Goal: Information Seeking & Learning: Learn about a topic

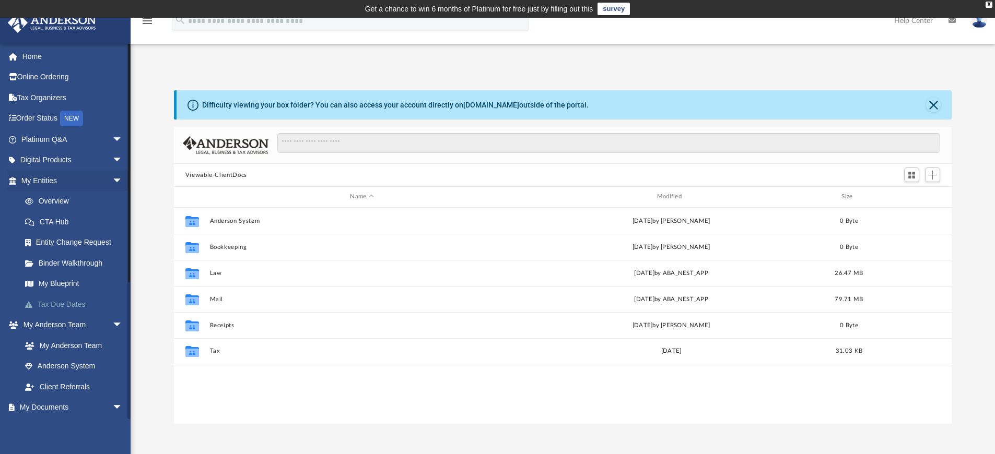
scroll to position [230, 770]
click at [52, 183] on link "My Entities arrow_drop_down" at bounding box center [72, 180] width 131 height 21
click at [57, 197] on link "Overview" at bounding box center [77, 201] width 124 height 21
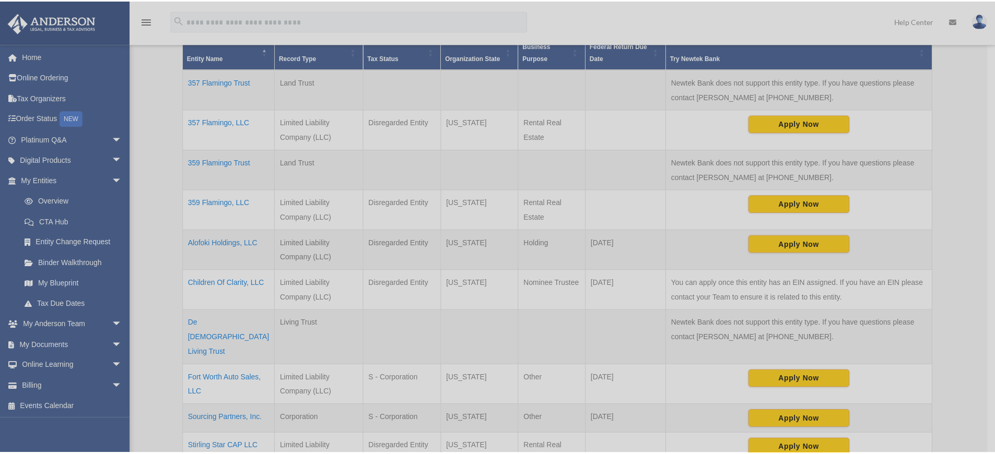
scroll to position [260, 0]
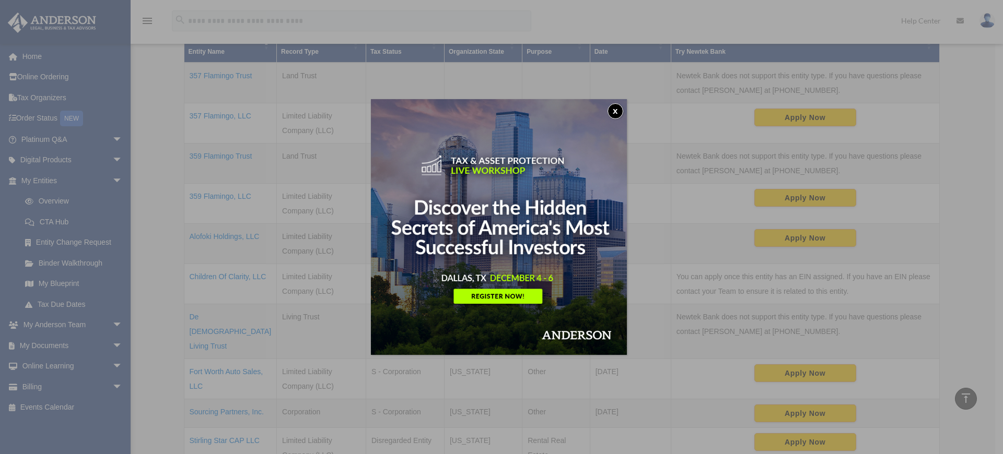
click at [615, 108] on button "x" at bounding box center [615, 111] width 16 height 16
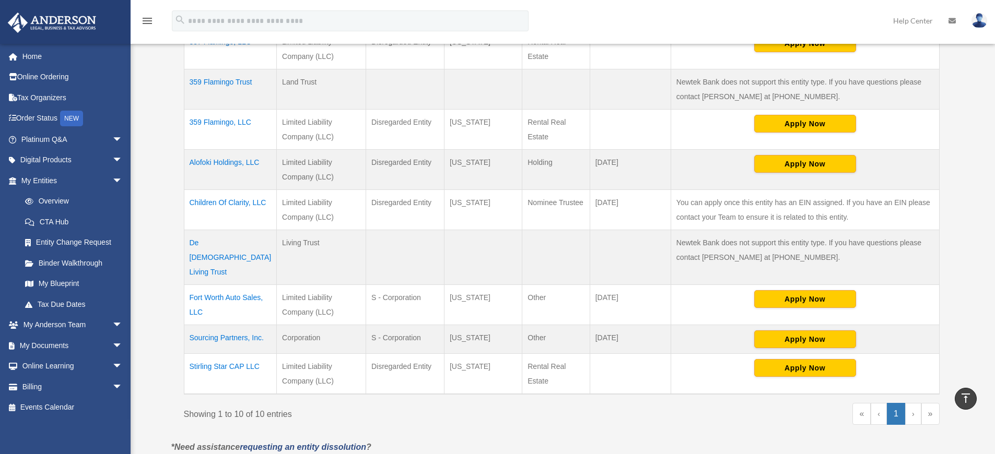
scroll to position [363, 0]
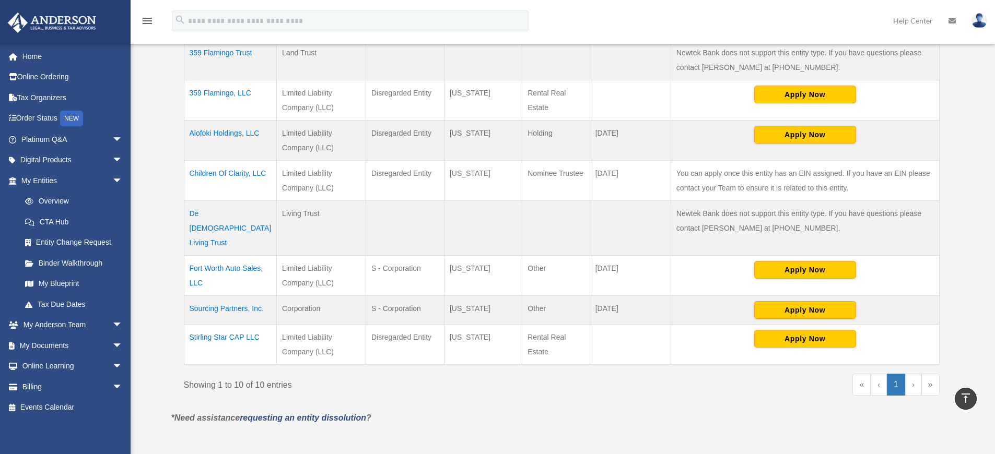
click at [213, 296] on td "Fort Worth Auto Sales, LLC" at bounding box center [230, 276] width 93 height 40
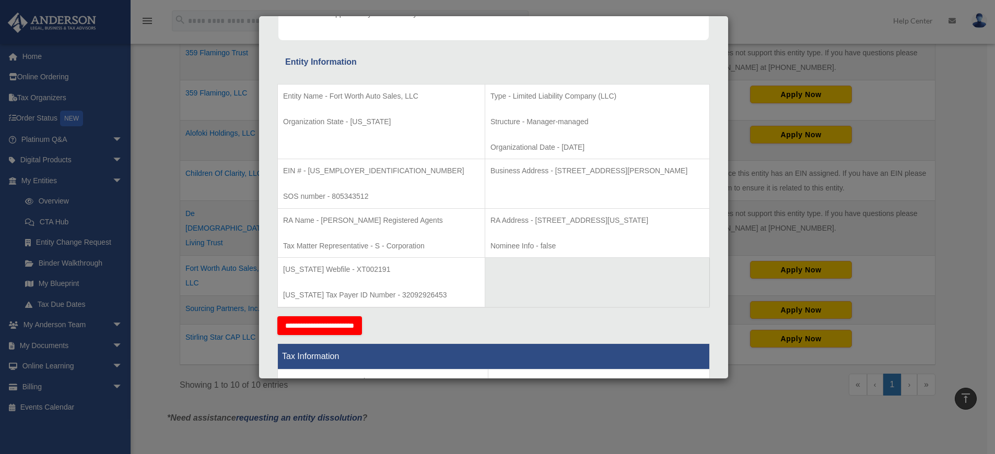
scroll to position [162, 0]
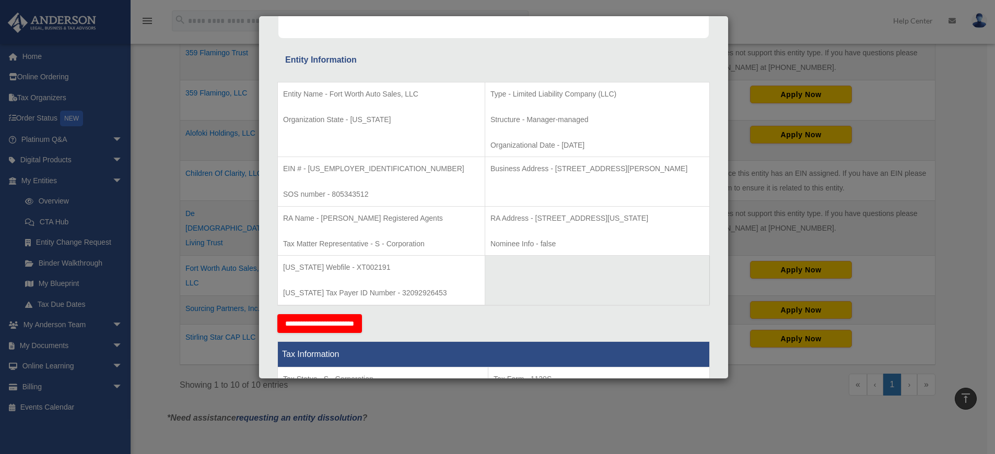
click at [568, 252] on td "RA Address - 440 Louisiana, Suite 952, Houston, TX 77002 Nominee Info - false" at bounding box center [597, 231] width 225 height 50
click at [150, 184] on div "Details × Articles Sent Organizational Date" at bounding box center [497, 227] width 995 height 454
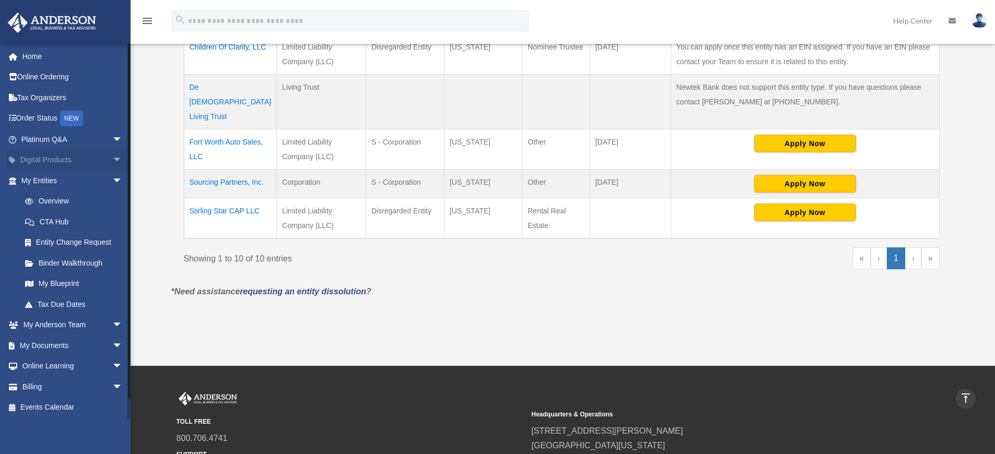
scroll to position [429, 0]
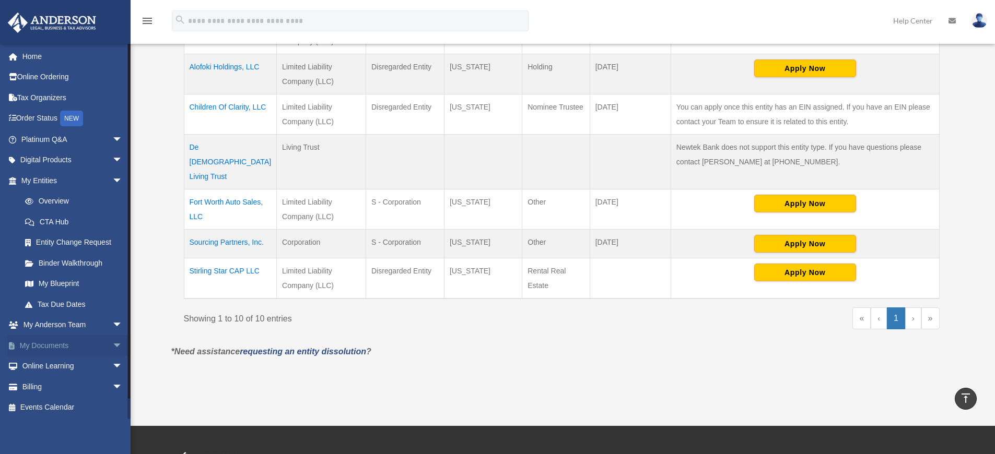
click at [64, 355] on link "My Documents arrow_drop_down" at bounding box center [72, 345] width 131 height 21
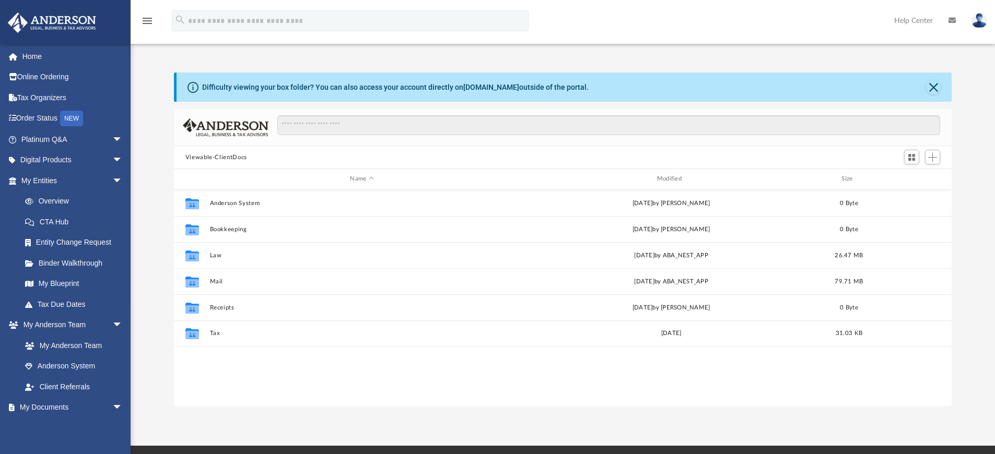
scroll to position [230, 770]
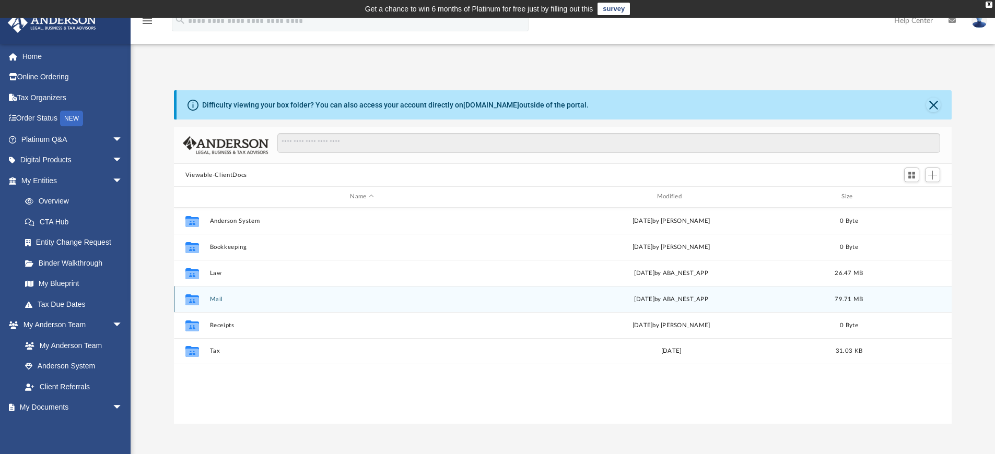
click at [217, 303] on button "Mail" at bounding box center [361, 299] width 305 height 7
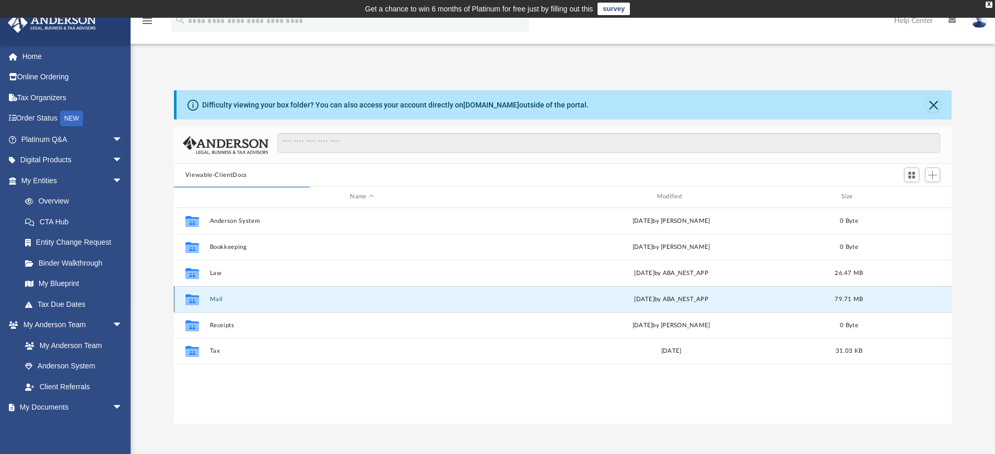
click at [219, 299] on button "Mail" at bounding box center [361, 299] width 305 height 7
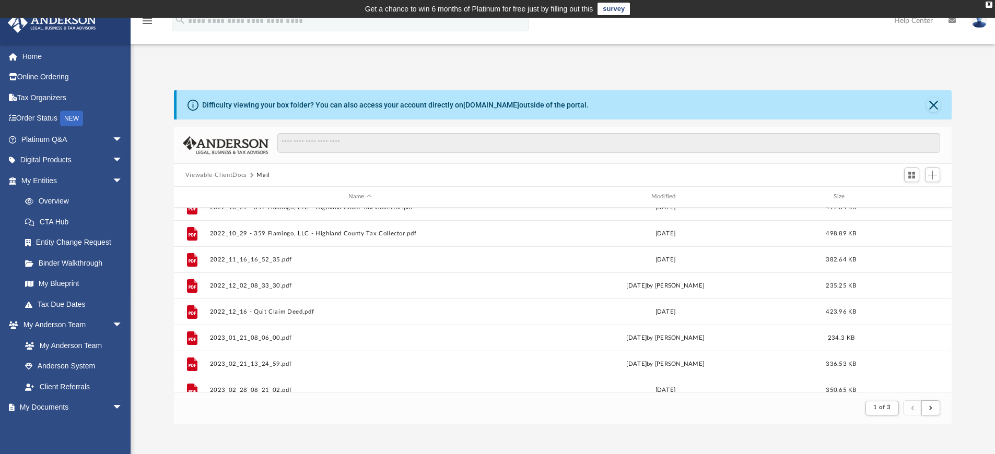
scroll to position [228, 0]
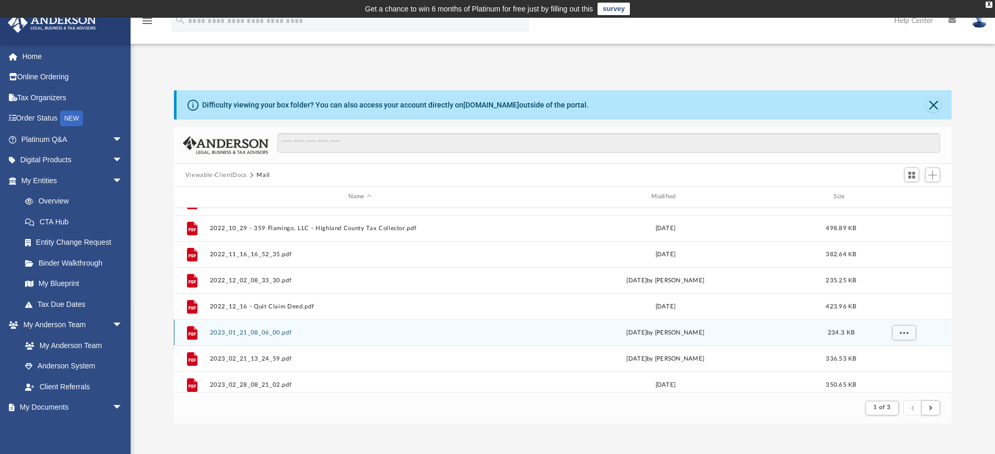
click at [291, 332] on button "2023_01_21_08_06_00.pdf" at bounding box center [359, 333] width 301 height 7
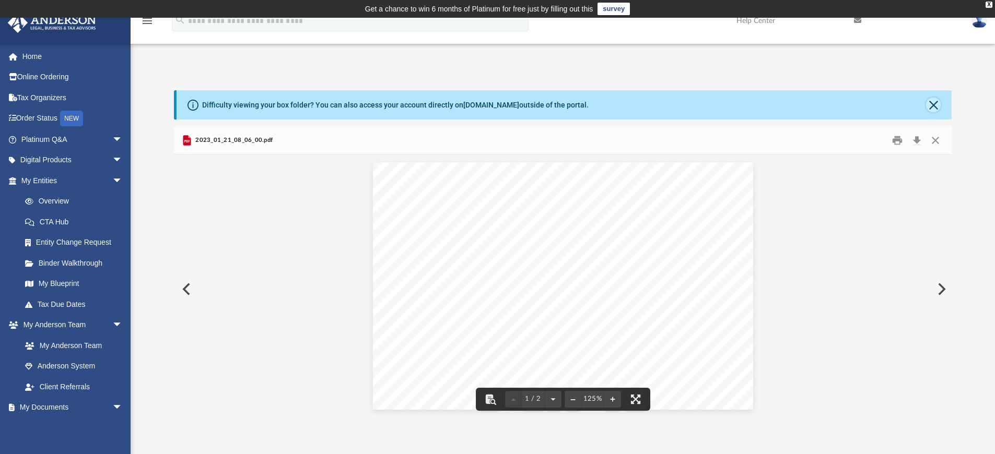
click at [932, 109] on button "Close" at bounding box center [933, 105] width 15 height 15
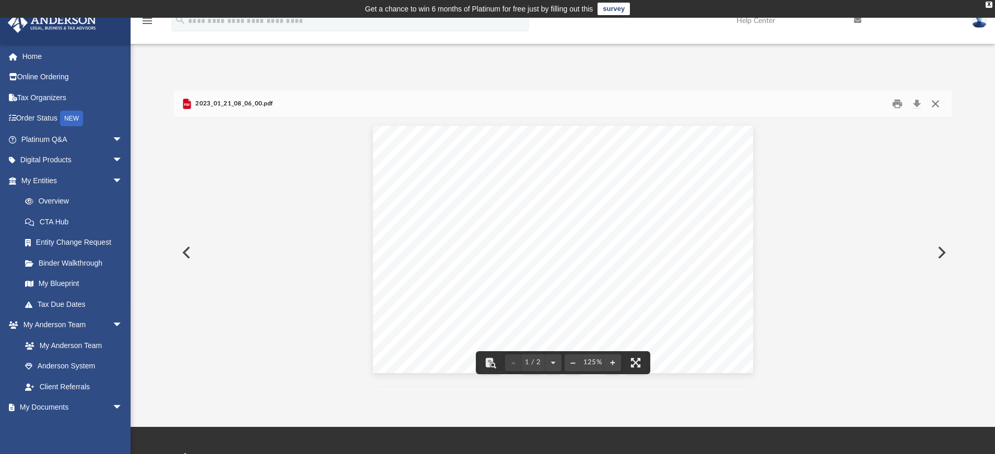
click at [941, 108] on button "Close" at bounding box center [935, 104] width 19 height 16
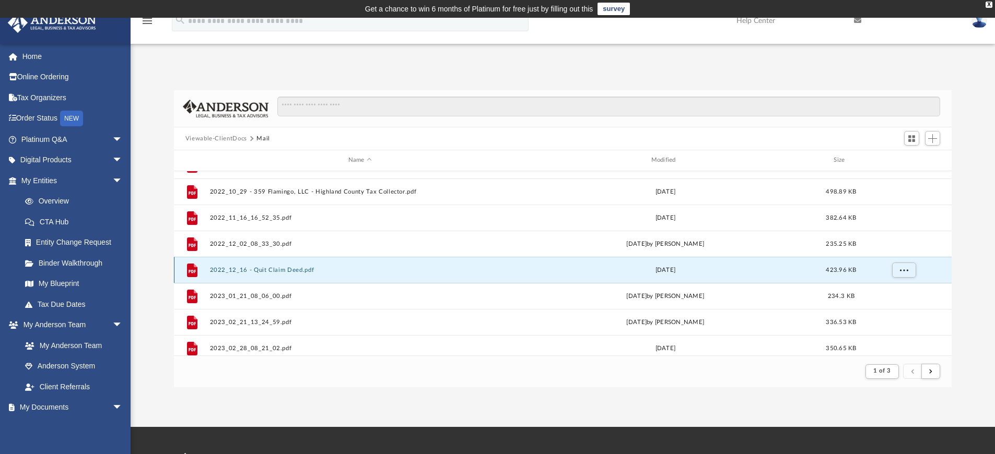
click at [307, 273] on button "2022_12_16 - Quit Claim Deed.pdf" at bounding box center [359, 270] width 301 height 7
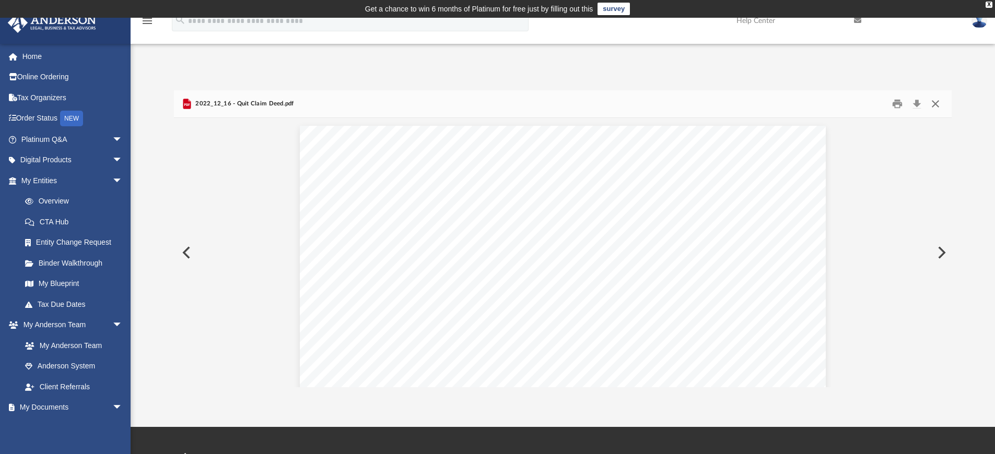
click at [940, 108] on button "Close" at bounding box center [935, 104] width 19 height 16
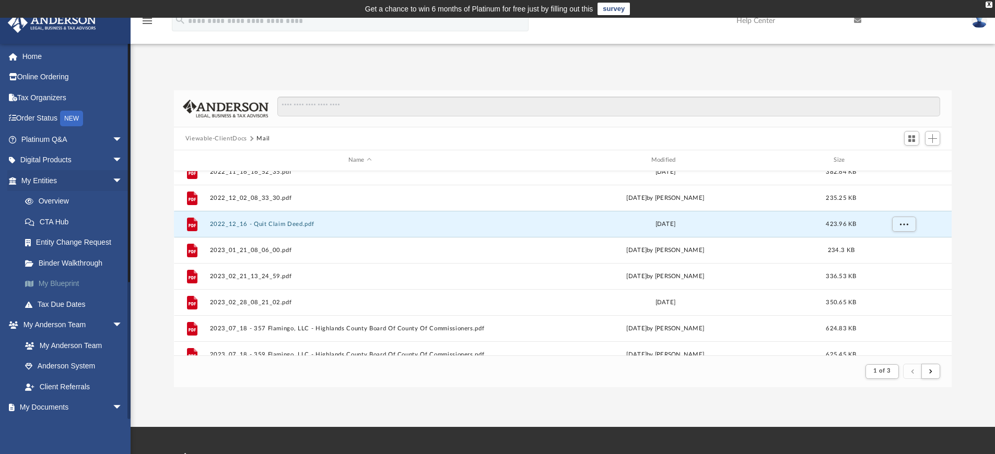
scroll to position [276, 0]
click at [230, 137] on button "Viewable-ClientDocs" at bounding box center [216, 138] width 62 height 9
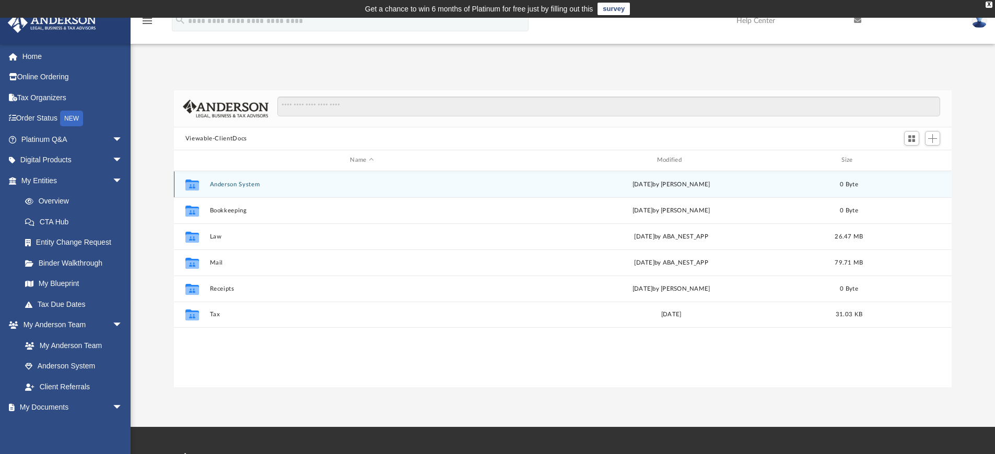
scroll to position [230, 770]
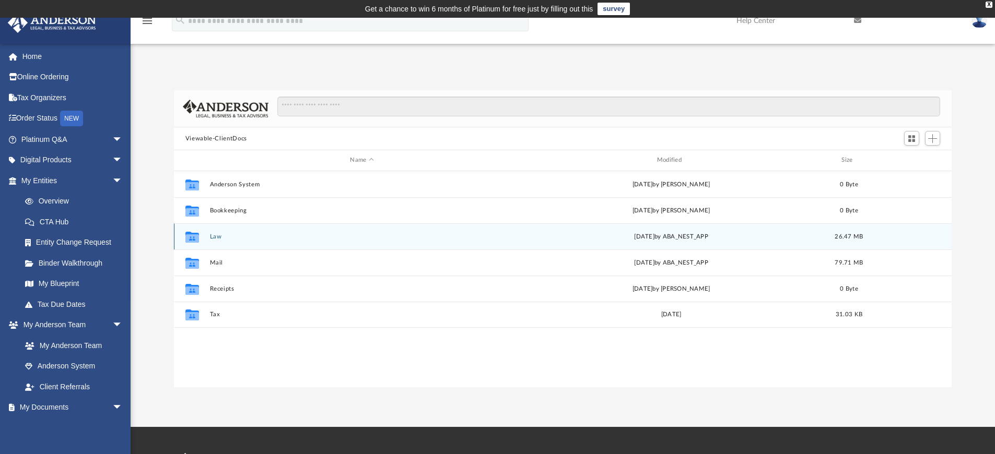
click at [220, 236] on button "Law" at bounding box center [361, 236] width 305 height 7
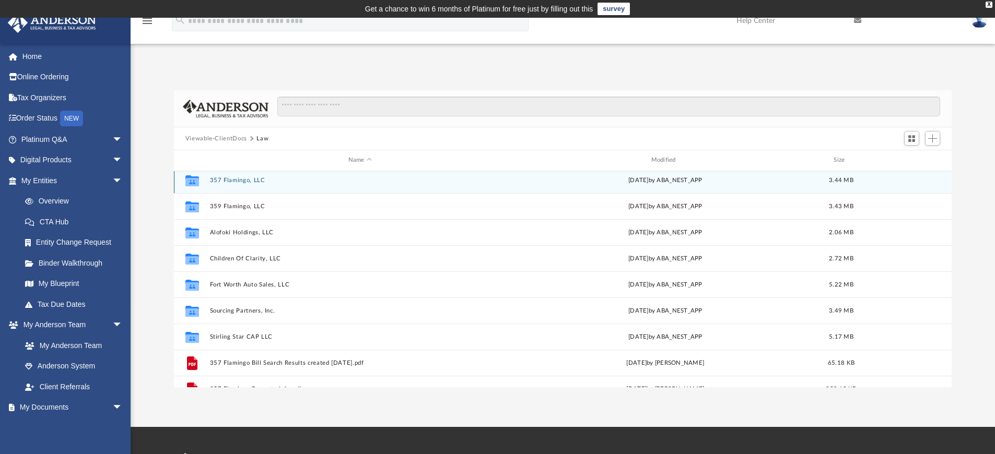
scroll to position [6, 0]
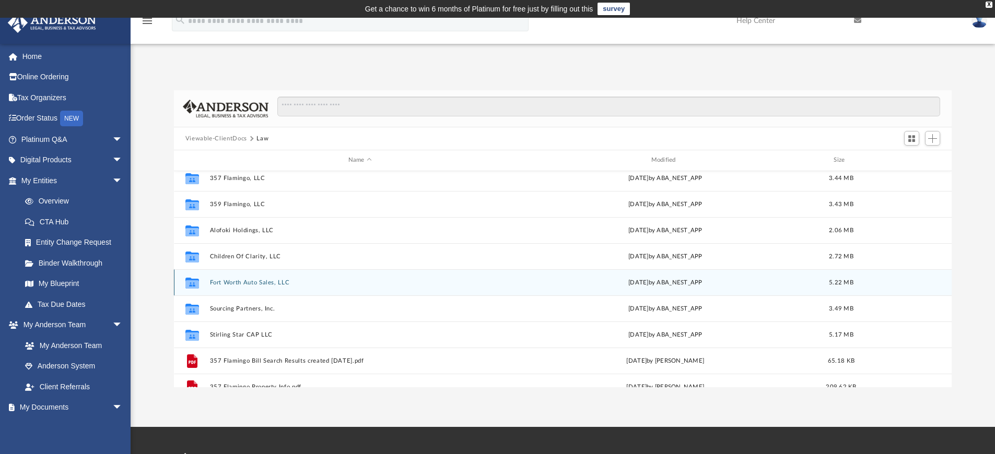
click at [271, 286] on button "Fort Worth Auto Sales, LLC" at bounding box center [359, 282] width 301 height 7
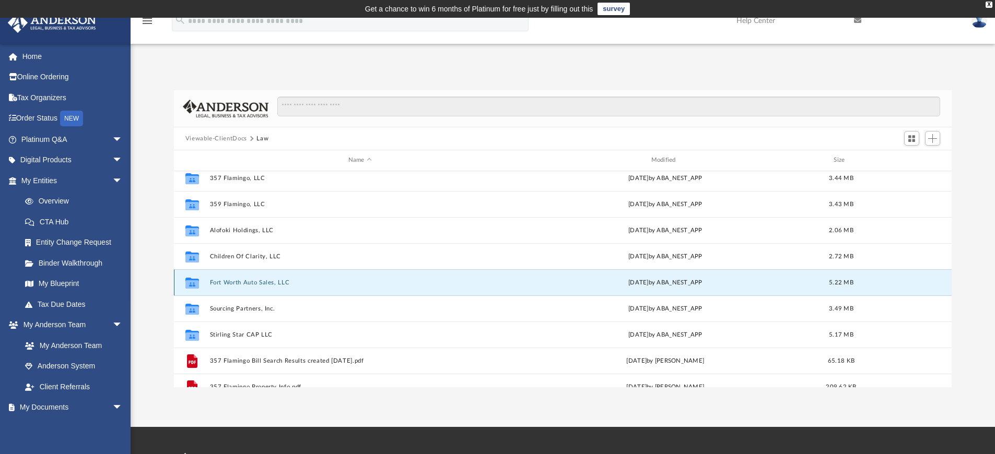
click at [271, 286] on button "Fort Worth Auto Sales, LLC" at bounding box center [359, 282] width 301 height 7
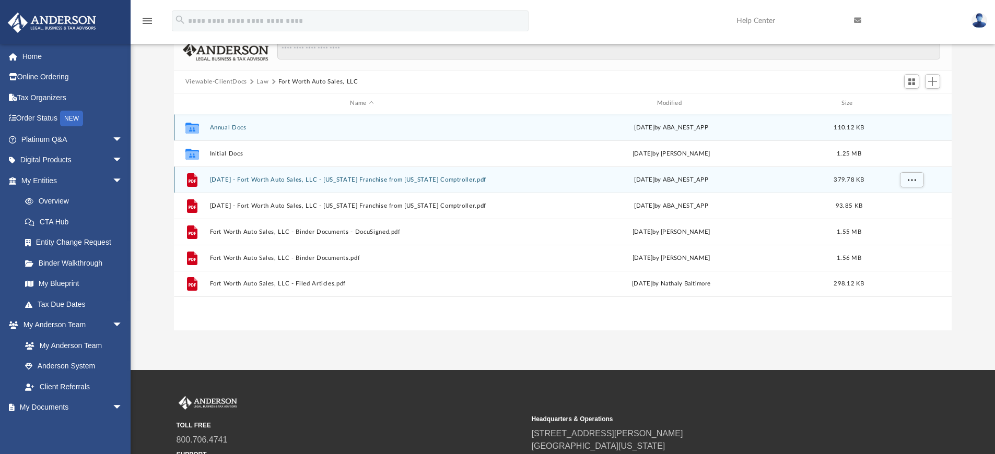
scroll to position [56, 0]
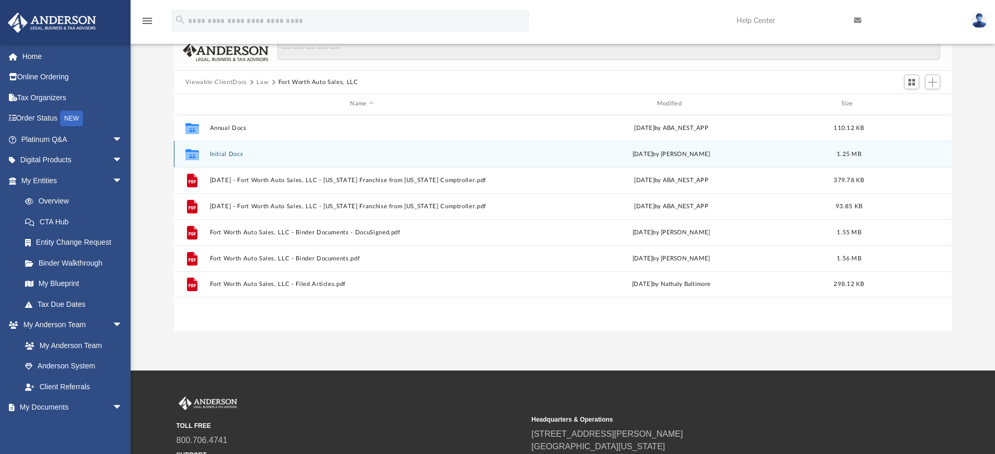
click at [229, 153] on button "Initial Docs" at bounding box center [361, 154] width 305 height 7
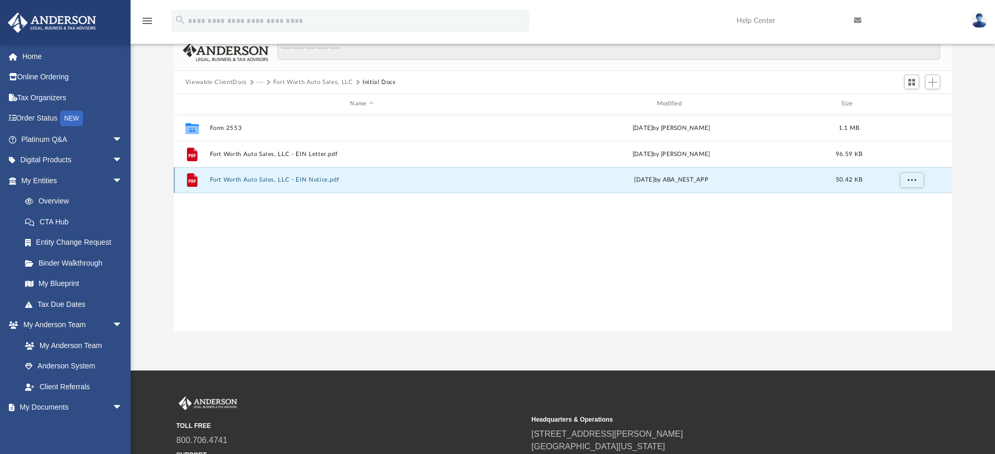
click at [267, 183] on button "Fort Worth Auto Sales, LLC - EIN Notice.pdf" at bounding box center [361, 180] width 305 height 7
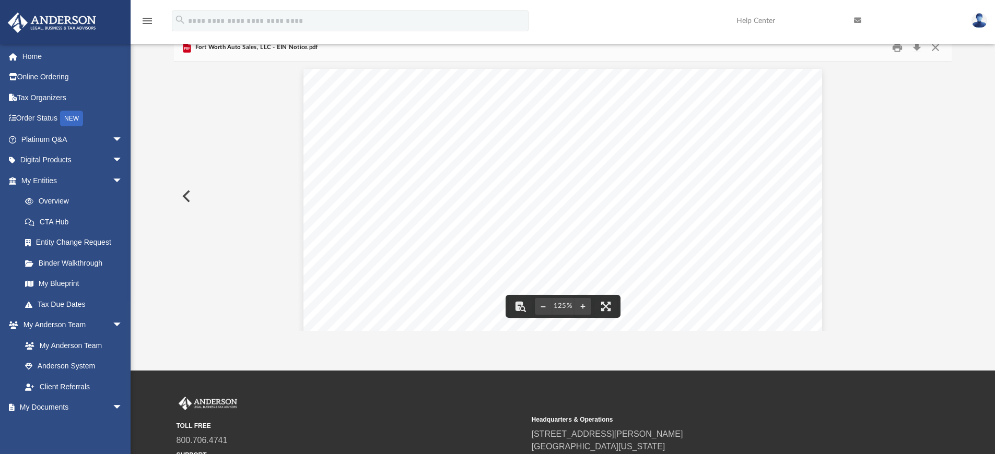
scroll to position [0, 0]
click at [940, 51] on button "Close" at bounding box center [935, 48] width 19 height 16
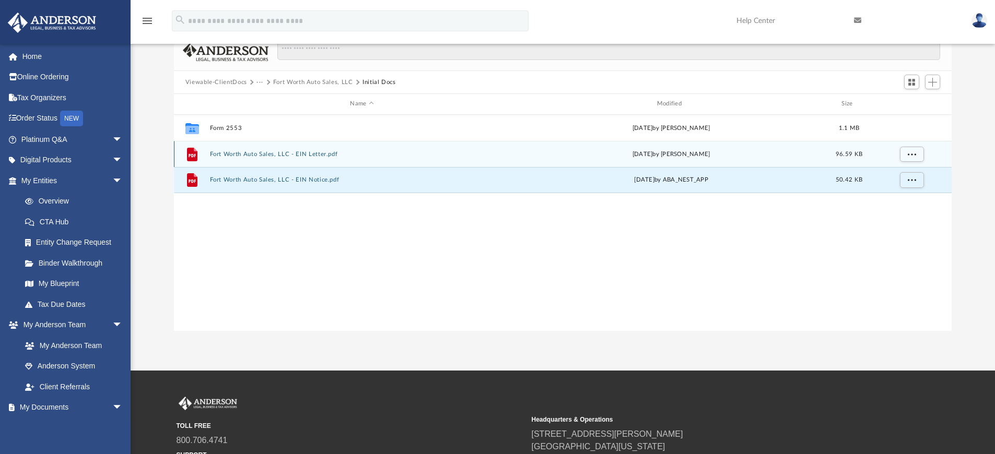
click at [582, 159] on div "Tue Jan 23 2024 by Torrie Dickens" at bounding box center [671, 153] width 305 height 9
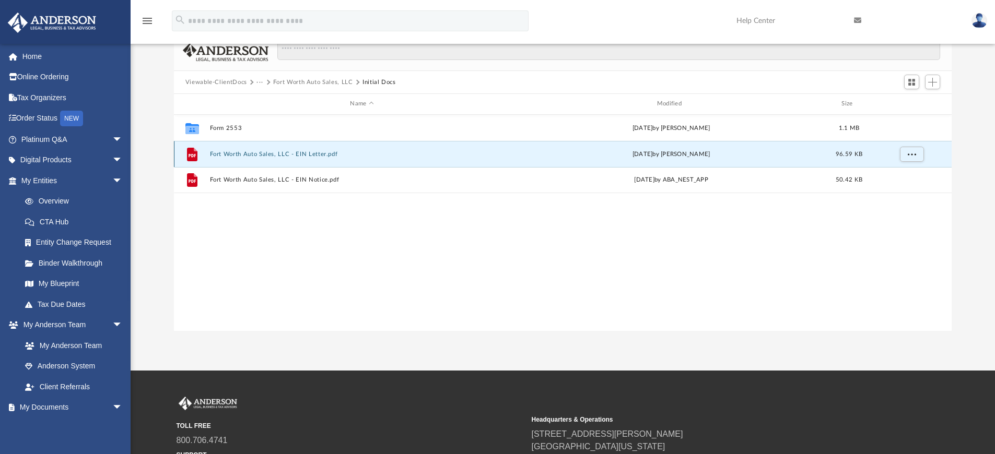
click at [582, 159] on div "Tue Jan 23 2024 by Torrie Dickens" at bounding box center [671, 153] width 305 height 9
click at [354, 155] on button "Fort Worth Auto Sales, LLC - EIN Letter.pdf" at bounding box center [361, 154] width 305 height 7
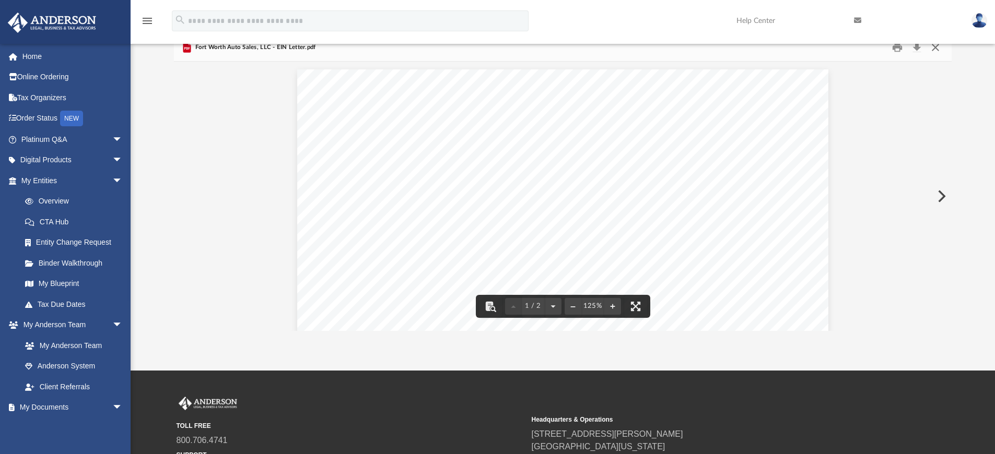
click at [932, 51] on button "Close" at bounding box center [935, 48] width 19 height 16
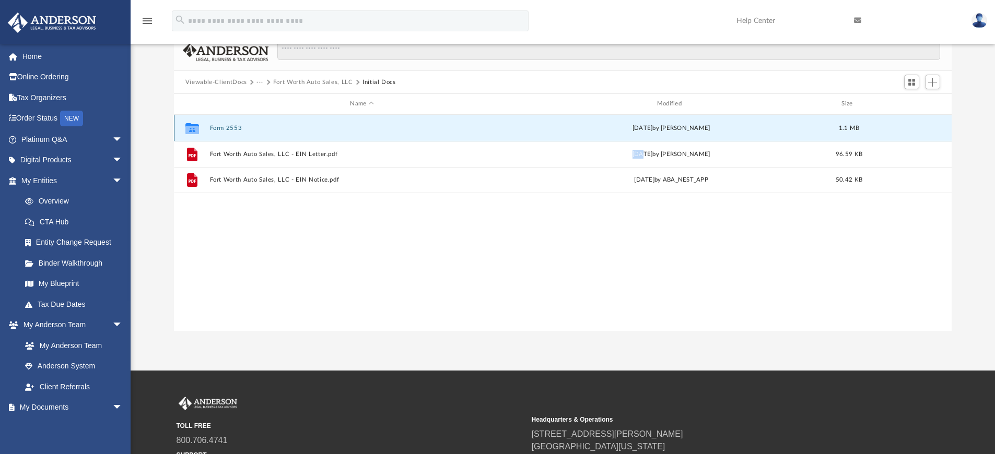
click at [236, 128] on button "Form 2553" at bounding box center [361, 128] width 305 height 7
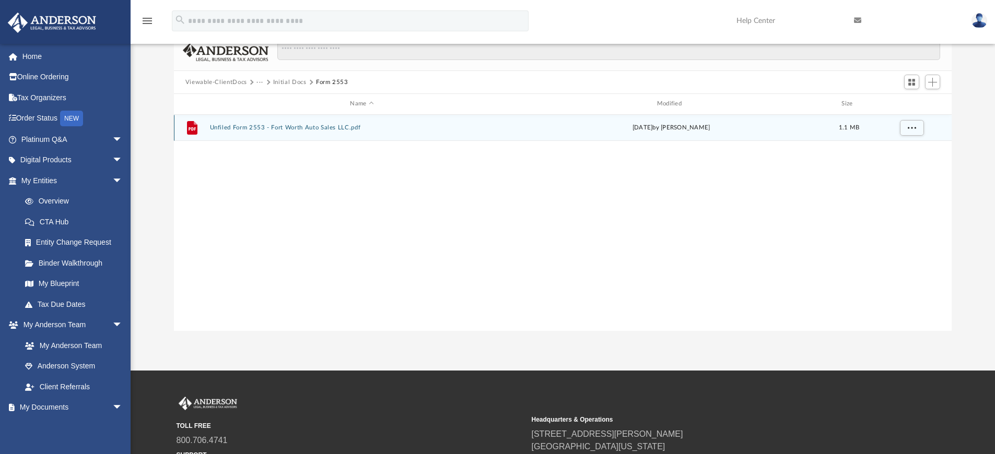
click at [259, 131] on button "Unfiled Form 2553 - Fort Worth Auto Sales LLC.pdf" at bounding box center [361, 127] width 305 height 7
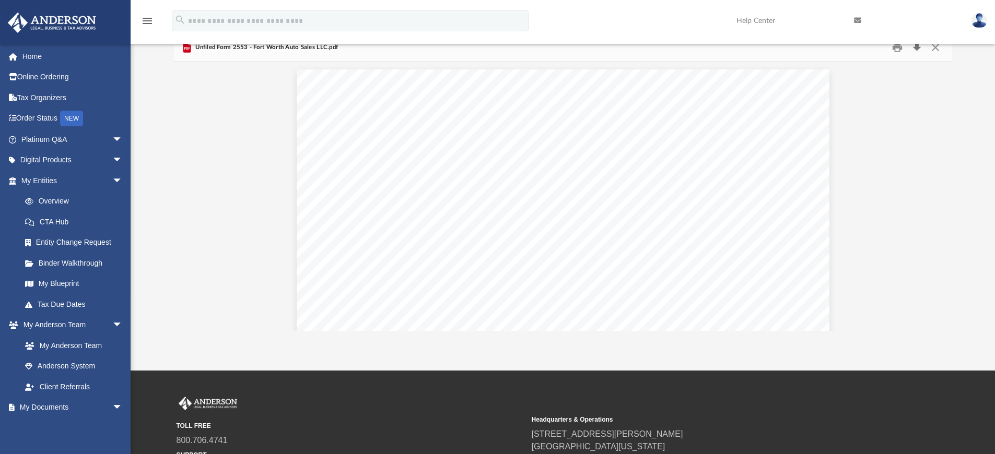
click at [919, 50] on button "Download" at bounding box center [916, 48] width 19 height 16
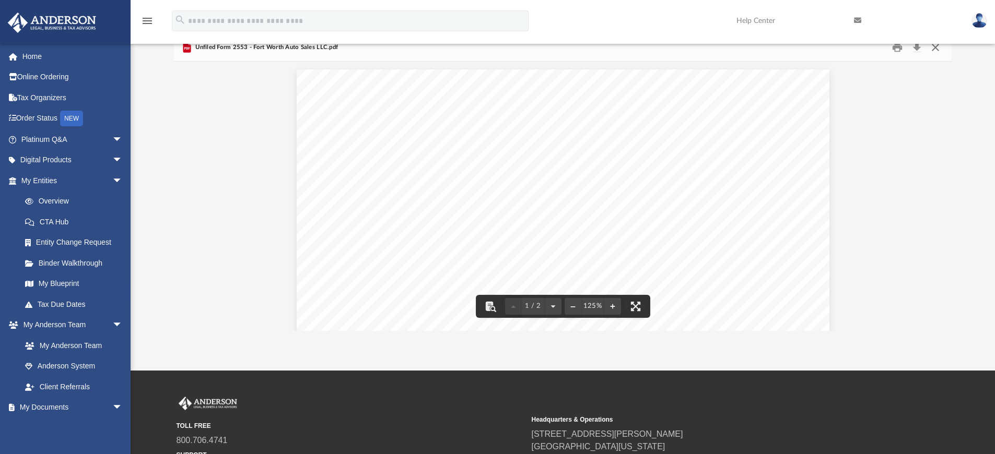
click at [935, 47] on button "Close" at bounding box center [935, 48] width 19 height 16
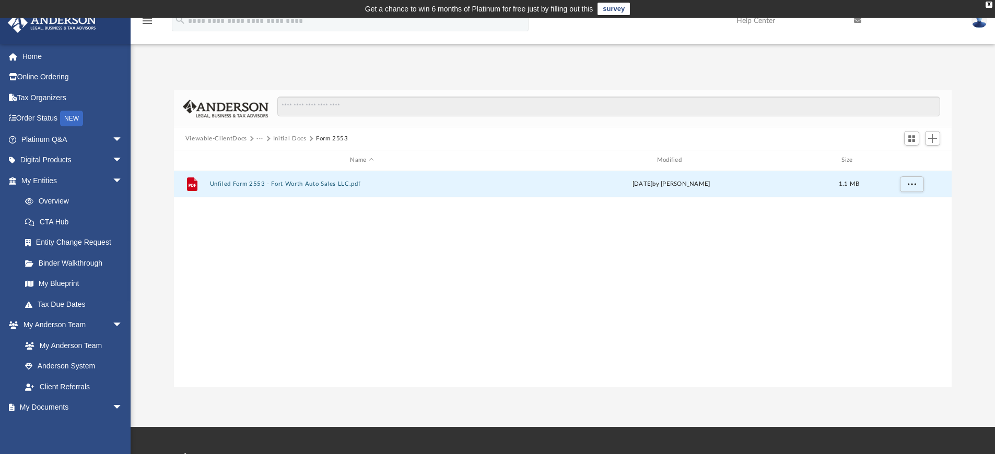
click at [205, 144] on button "Viewable-ClientDocs" at bounding box center [216, 138] width 62 height 9
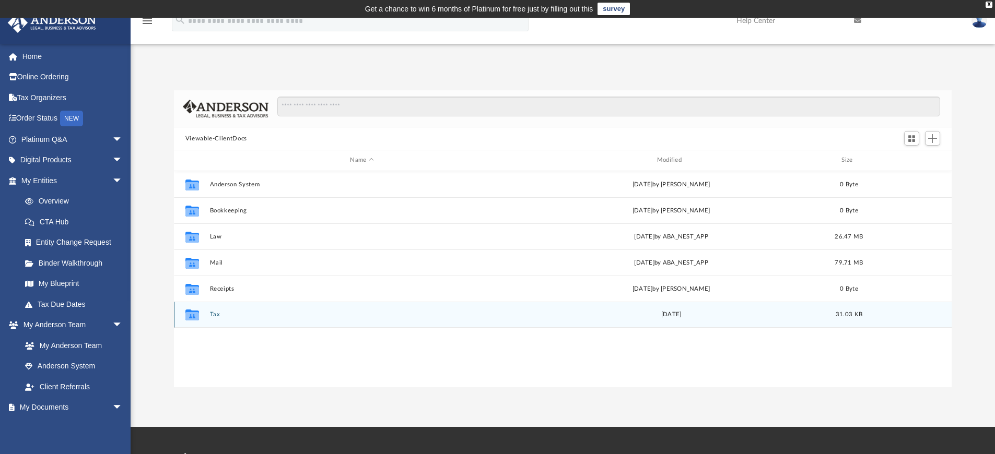
click at [255, 322] on div "Collaborated Folder Tax Tue Jan 11 2022 31.03 KB" at bounding box center [563, 315] width 778 height 26
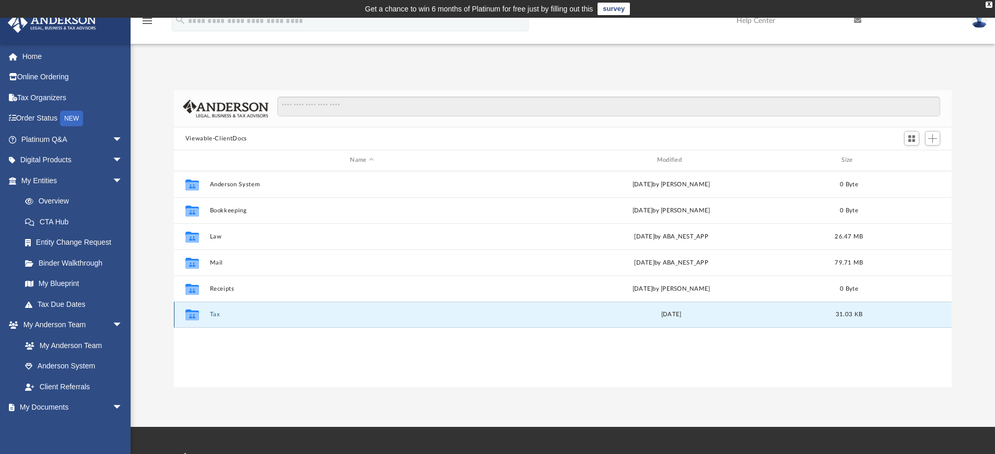
click at [209, 317] on button "Tax" at bounding box center [361, 314] width 305 height 7
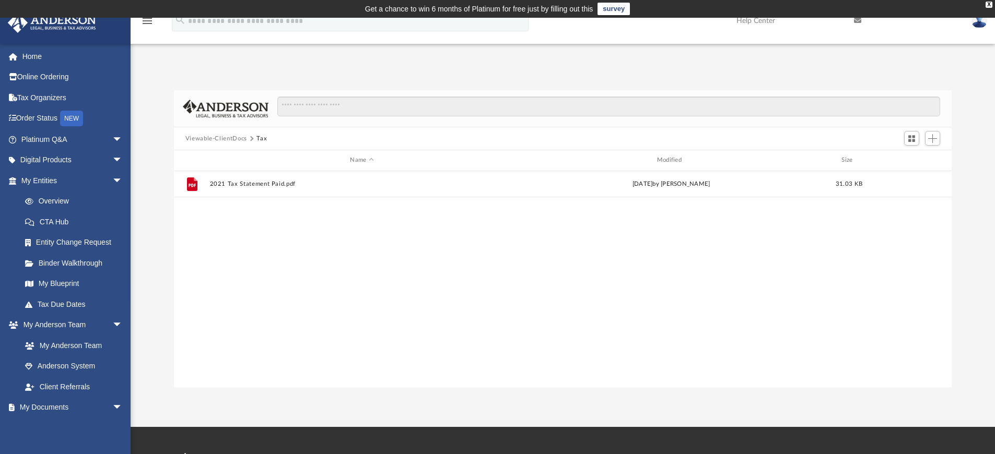
click at [247, 139] on button "Viewable-ClientDocs" at bounding box center [216, 138] width 62 height 9
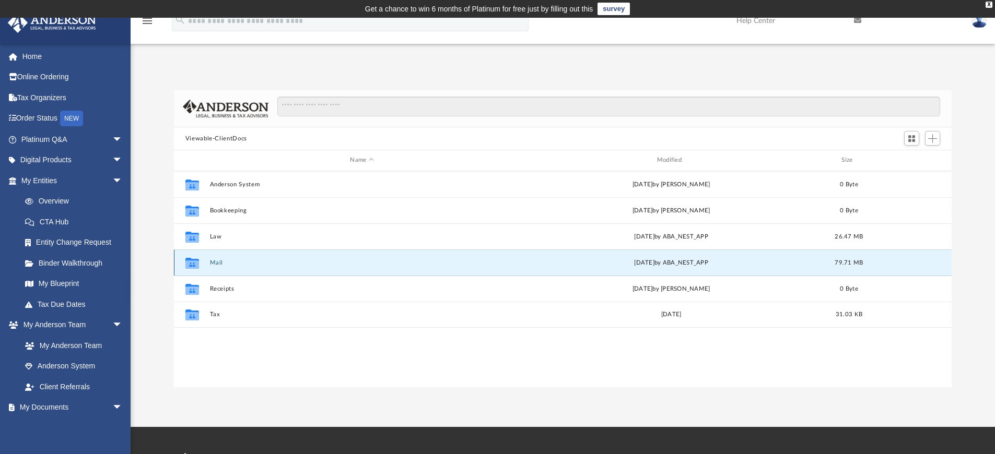
click at [218, 263] on button "Mail" at bounding box center [361, 263] width 305 height 7
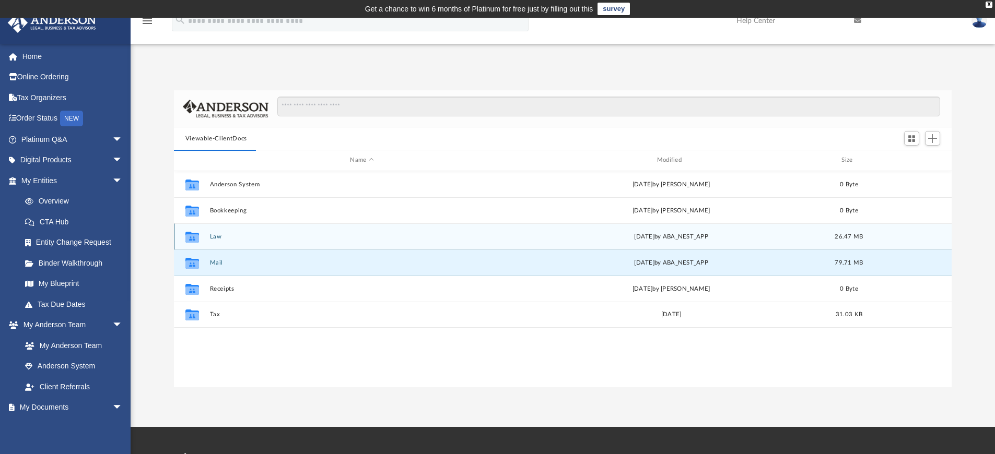
click at [223, 232] on div "Collaborated Folder Law Sat May 10 2025 by ABA_NEST_APP 26.47 MB" at bounding box center [563, 237] width 778 height 26
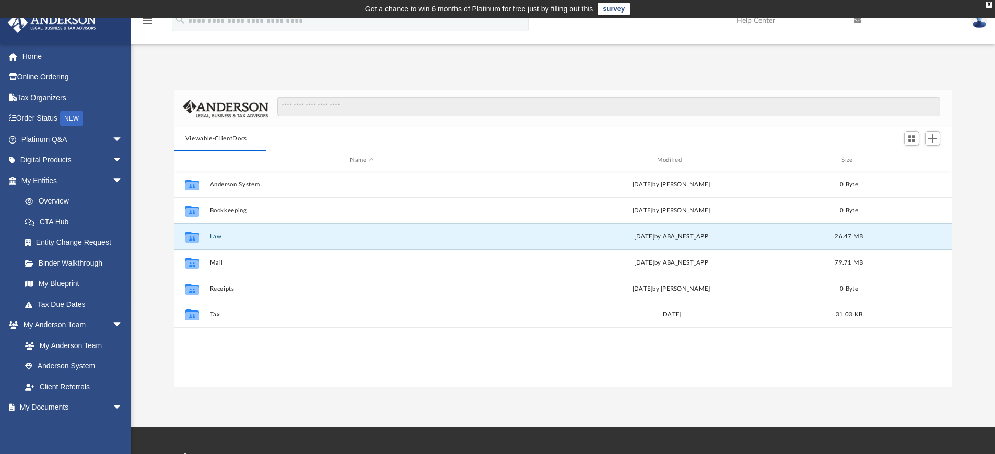
click at [221, 235] on button "Law" at bounding box center [361, 236] width 305 height 7
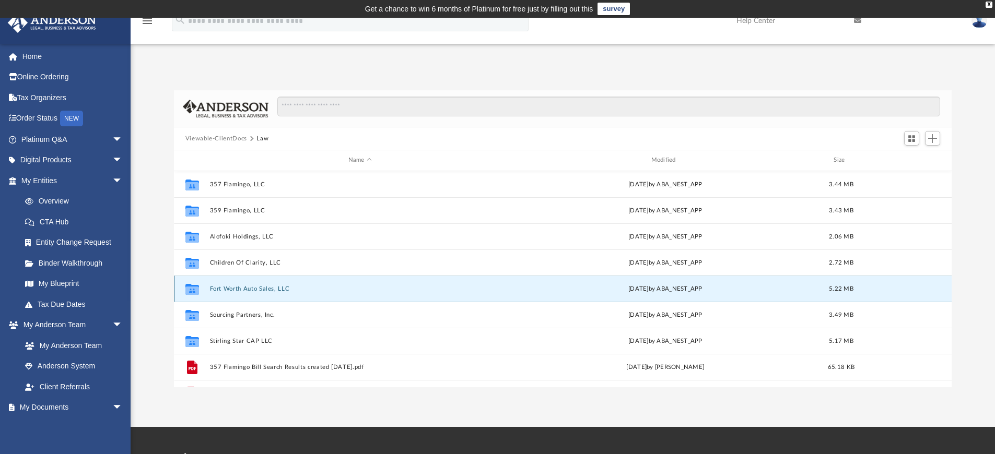
click at [232, 289] on button "Fort Worth Auto Sales, LLC" at bounding box center [359, 289] width 301 height 7
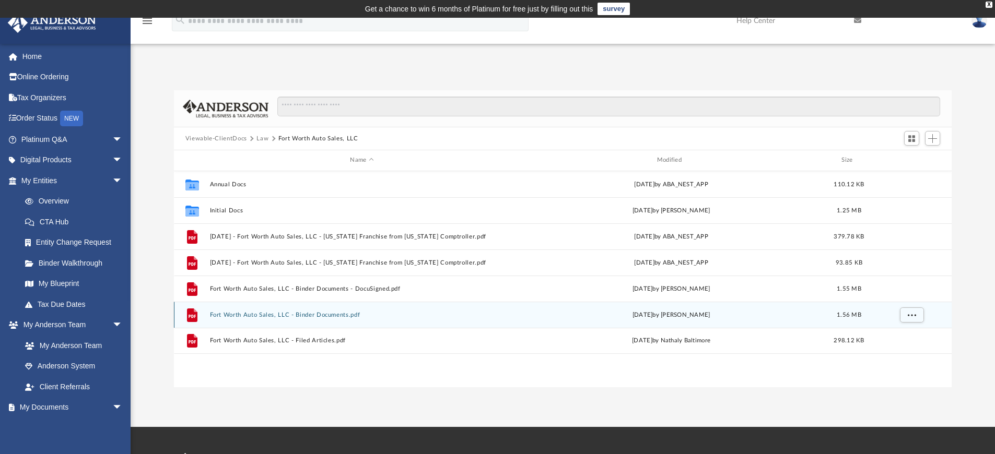
click at [315, 317] on button "Fort Worth Auto Sales, LLC - Binder Documents.pdf" at bounding box center [361, 315] width 305 height 7
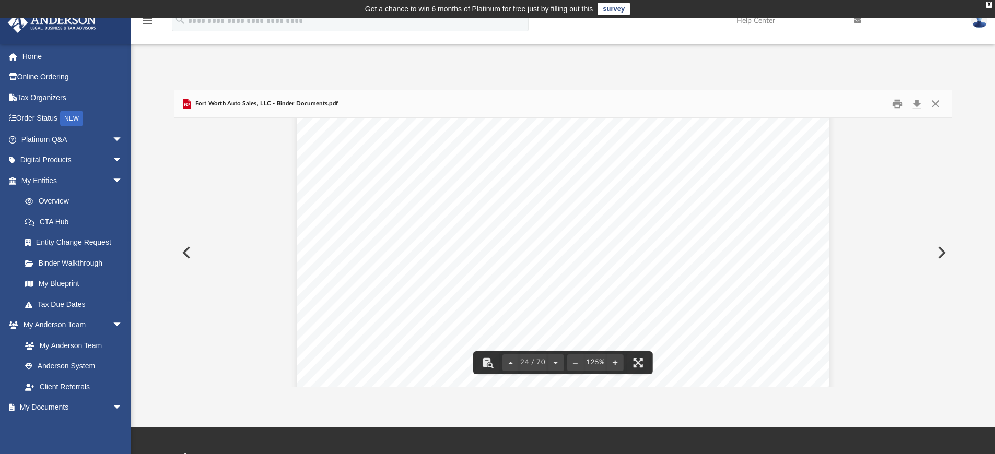
scroll to position [17354, 0]
click at [942, 101] on button "Close" at bounding box center [935, 104] width 19 height 16
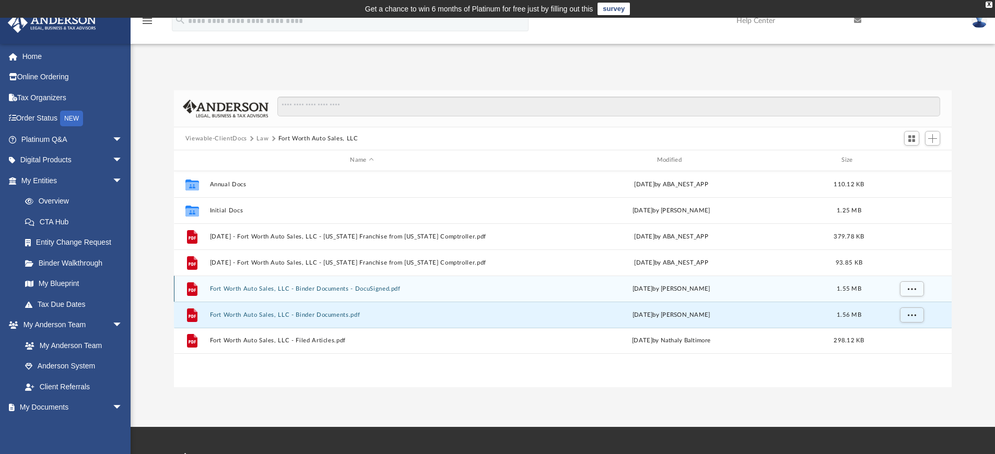
click at [349, 290] on button "Fort Worth Auto Sales, LLC - Binder Documents - DocuSigned.pdf" at bounding box center [361, 289] width 305 height 7
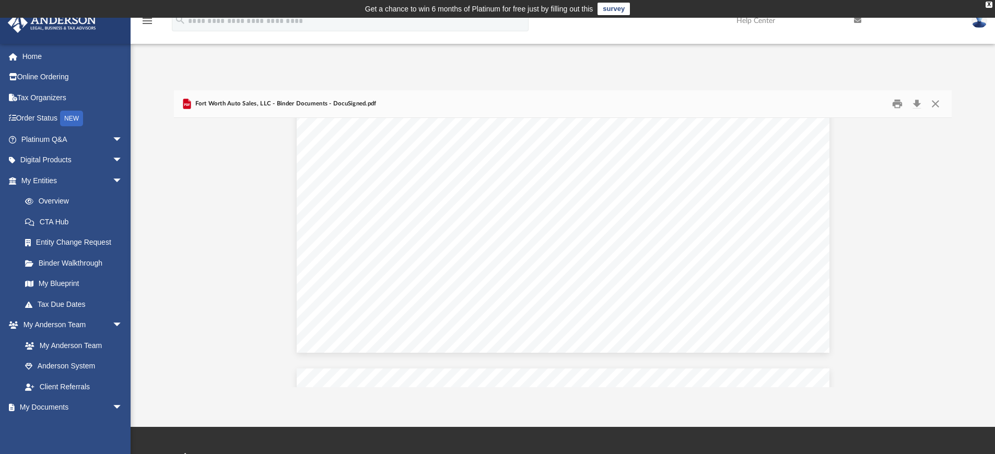
scroll to position [6523, 0]
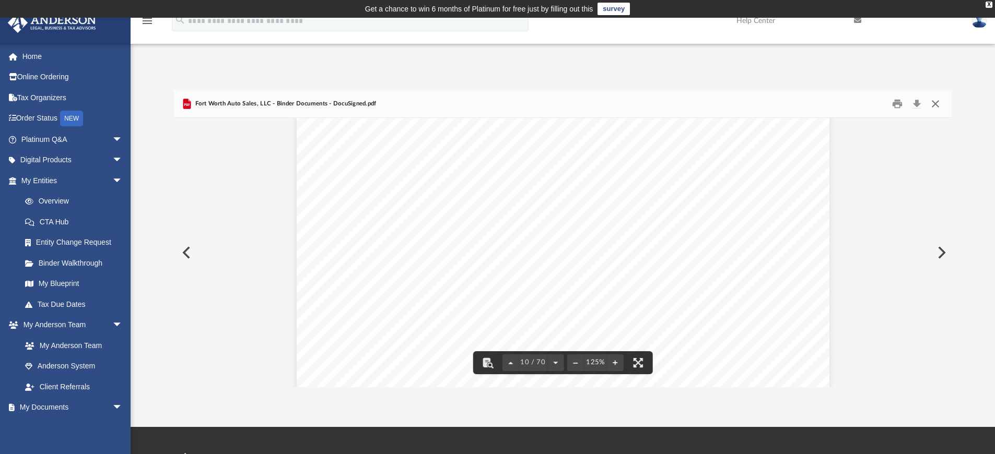
click at [933, 103] on button "Close" at bounding box center [935, 104] width 19 height 16
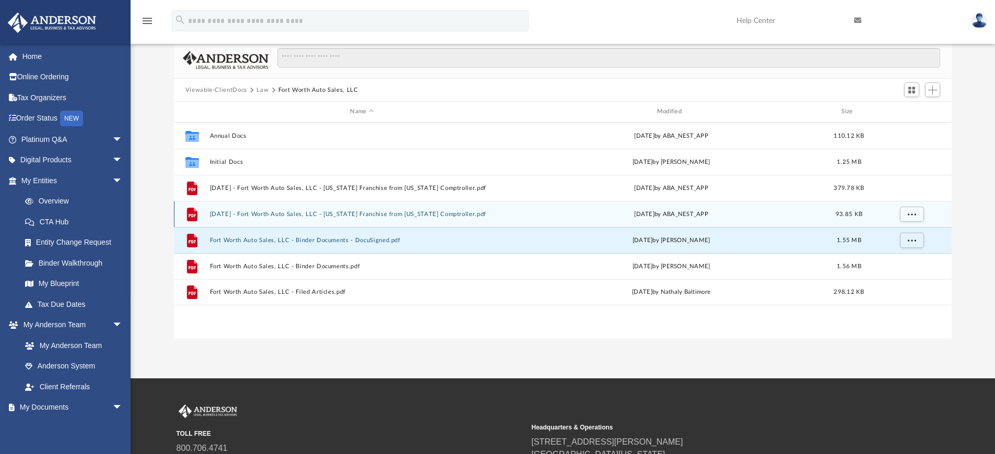
scroll to position [48, 0]
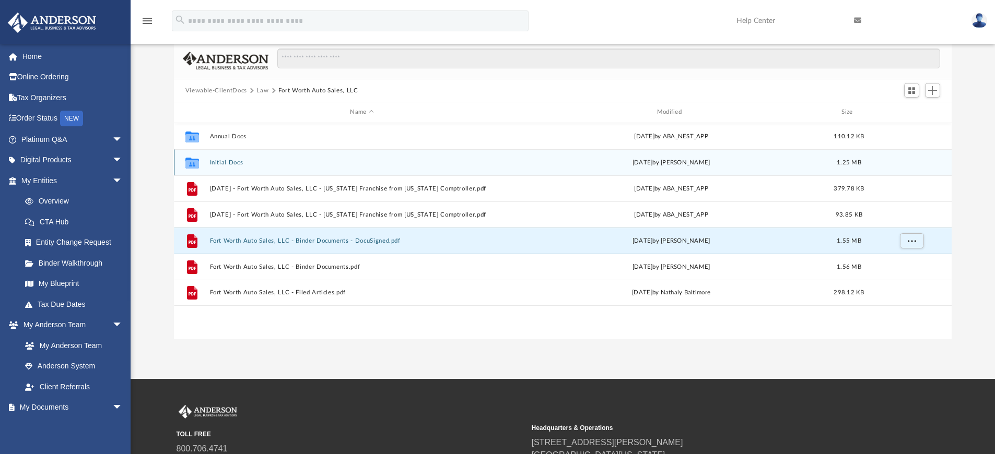
click at [237, 161] on button "Initial Docs" at bounding box center [361, 162] width 305 height 7
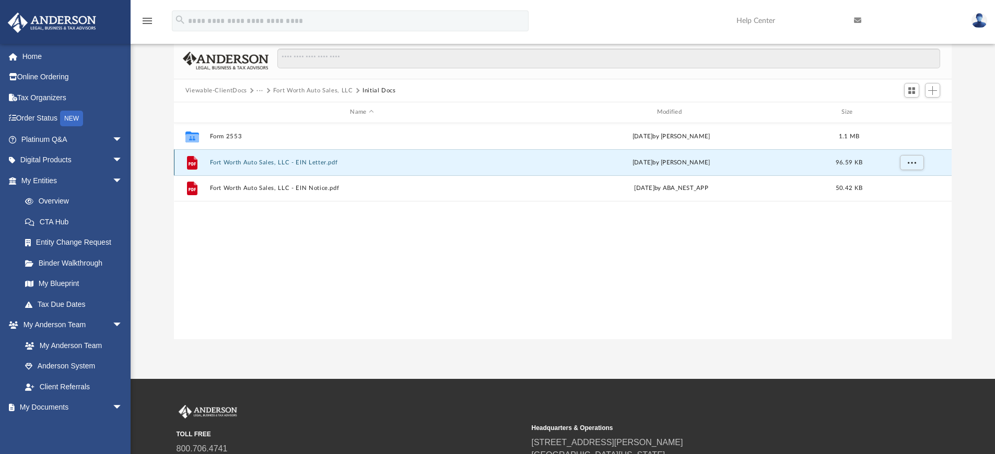
click at [284, 166] on button "Fort Worth Auto Sales, LLC - EIN Letter.pdf" at bounding box center [361, 162] width 305 height 7
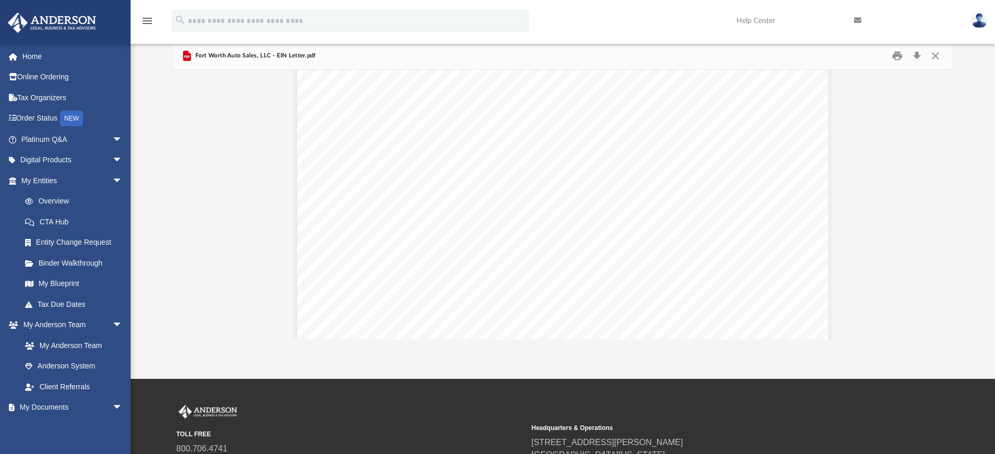
scroll to position [48, 0]
click at [939, 55] on button "Close" at bounding box center [935, 56] width 19 height 16
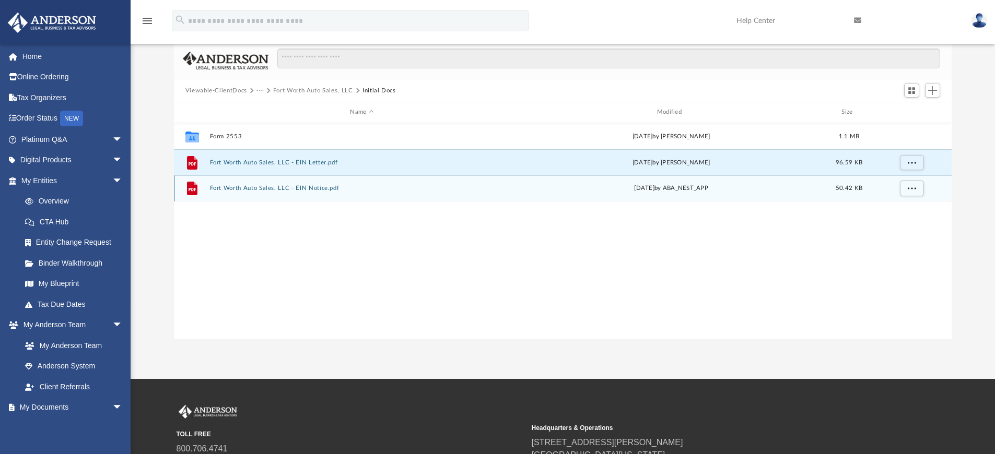
click at [282, 191] on button "Fort Worth Auto Sales, LLC - EIN Notice.pdf" at bounding box center [361, 188] width 305 height 7
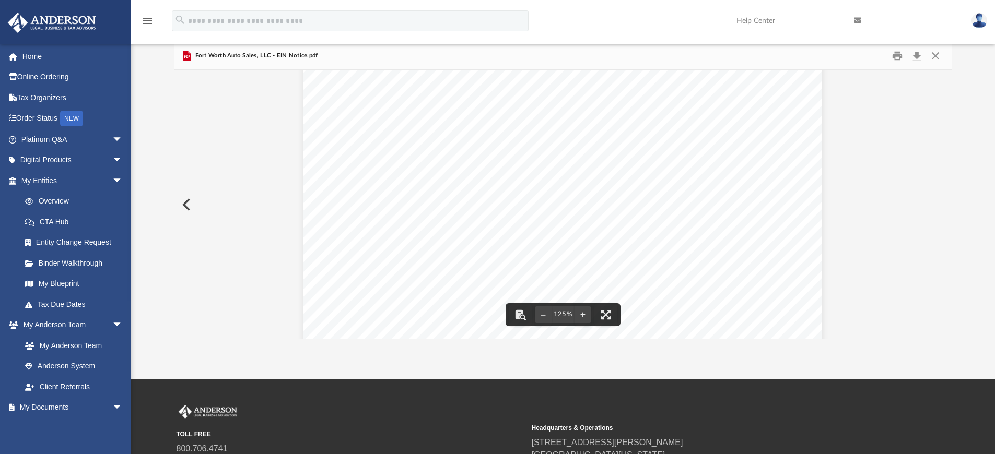
scroll to position [0, 0]
click at [937, 59] on button "Close" at bounding box center [935, 56] width 19 height 16
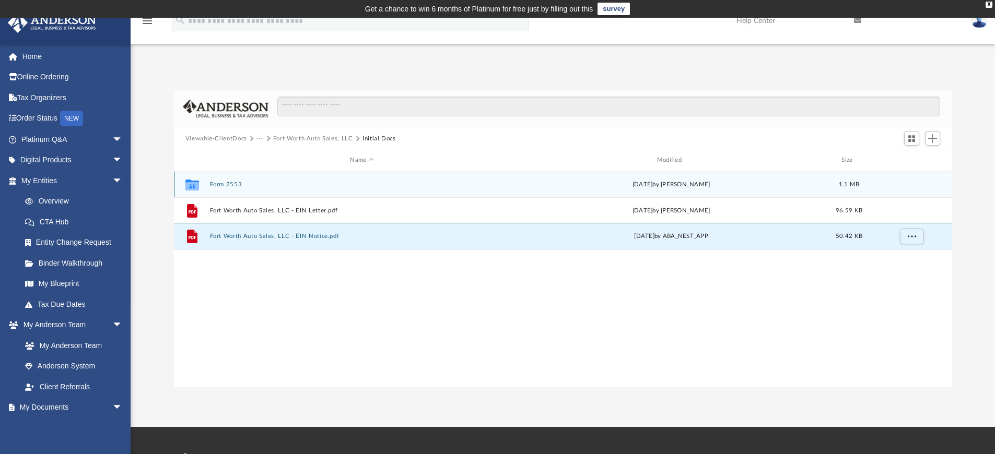
click at [227, 187] on button "Form 2553" at bounding box center [361, 184] width 305 height 7
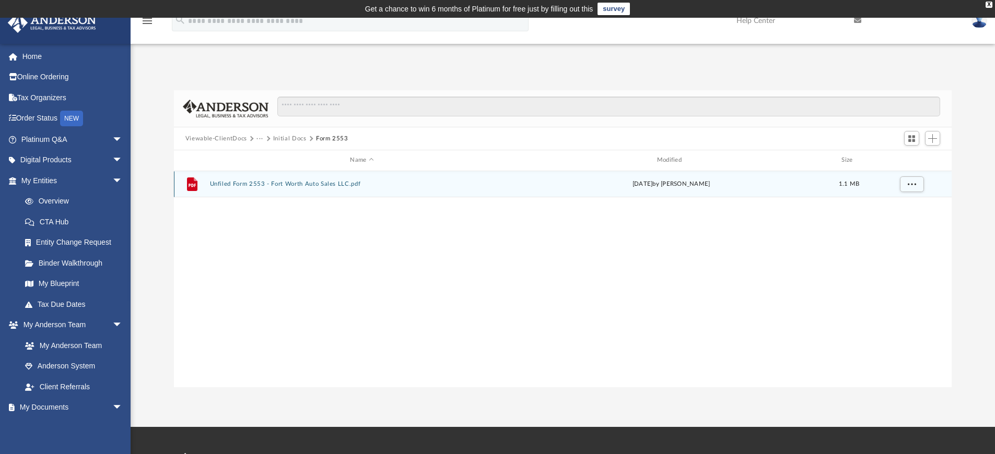
click at [262, 188] on button "Unfiled Form 2553 - Fort Worth Auto Sales LLC.pdf" at bounding box center [361, 184] width 305 height 7
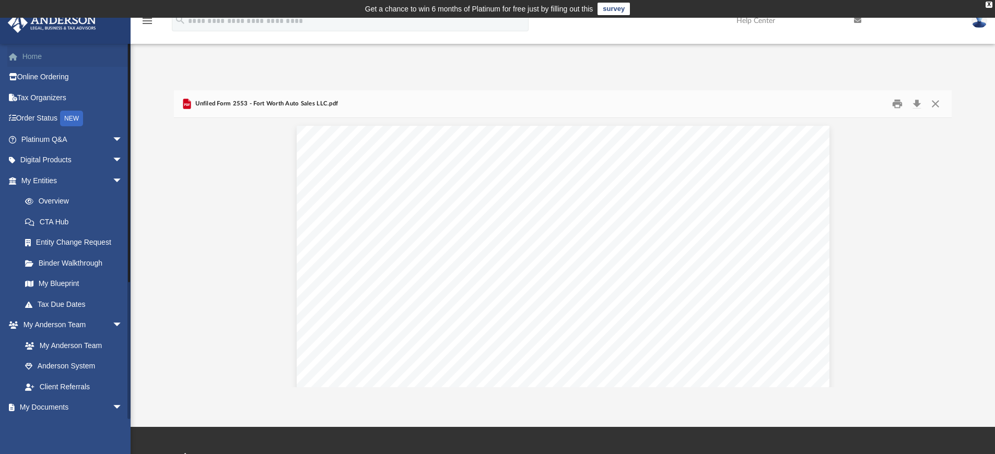
click at [34, 55] on link "Home" at bounding box center [72, 56] width 131 height 21
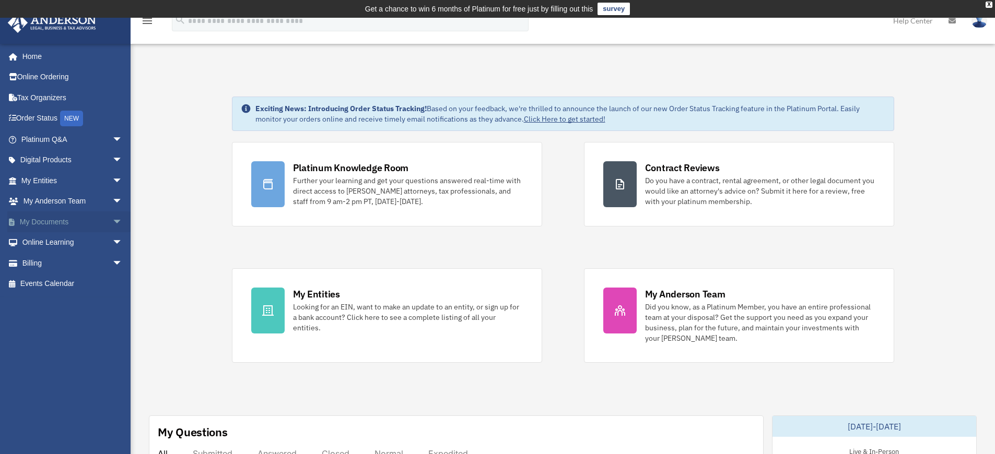
click at [52, 226] on link "My Documents arrow_drop_down" at bounding box center [72, 222] width 131 height 21
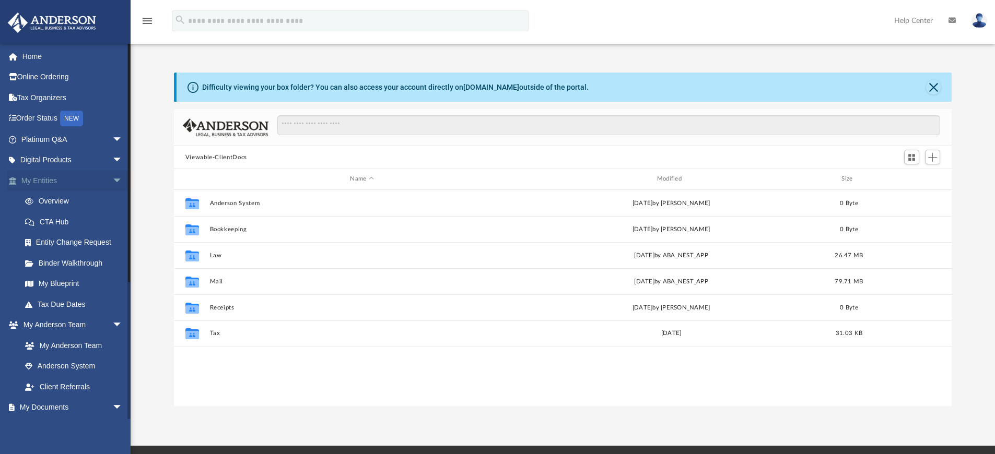
scroll to position [230, 770]
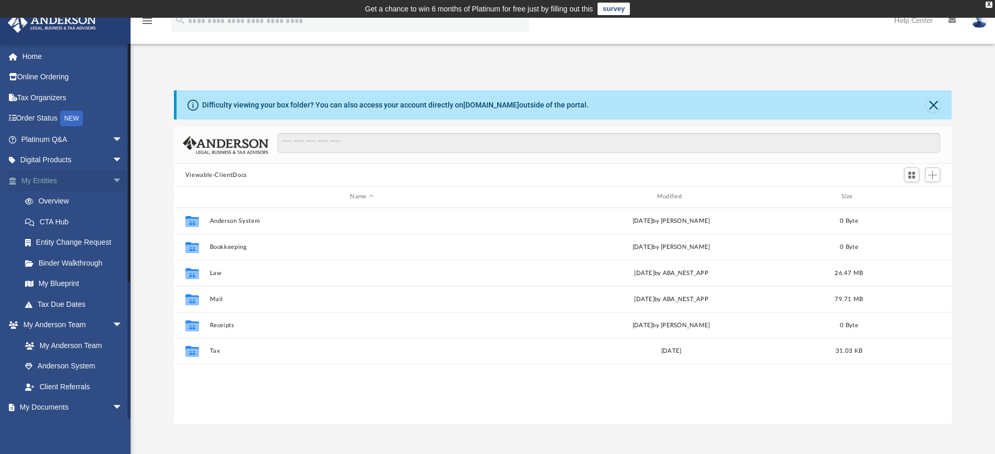
click at [52, 182] on link "My Entities arrow_drop_down" at bounding box center [72, 180] width 131 height 21
